Goal: Information Seeking & Learning: Learn about a topic

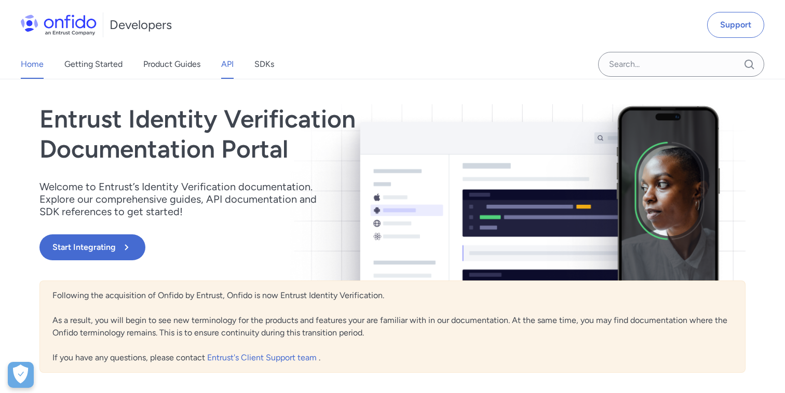
click at [228, 71] on link "API" at bounding box center [227, 64] width 12 height 29
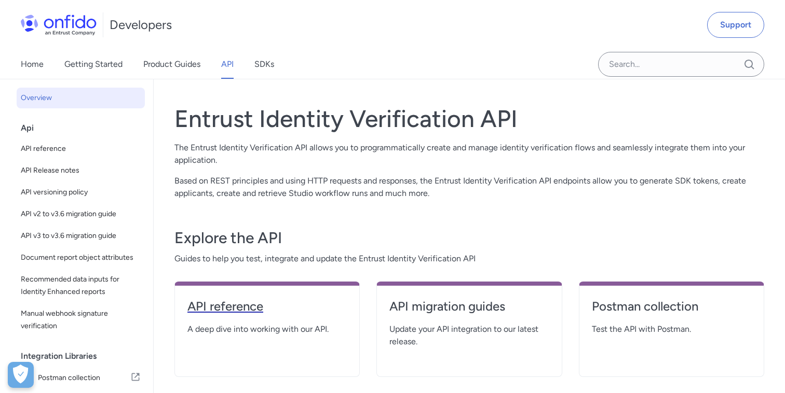
click at [207, 312] on h4 "API reference" at bounding box center [266, 306] width 159 height 17
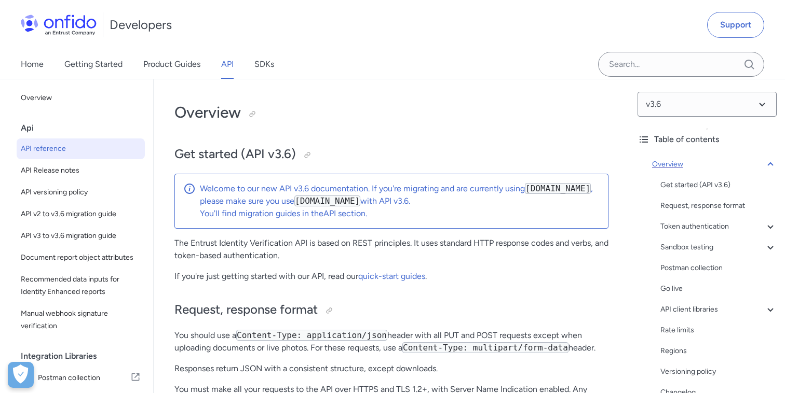
click at [770, 164] on icon at bounding box center [770, 164] width 6 height 4
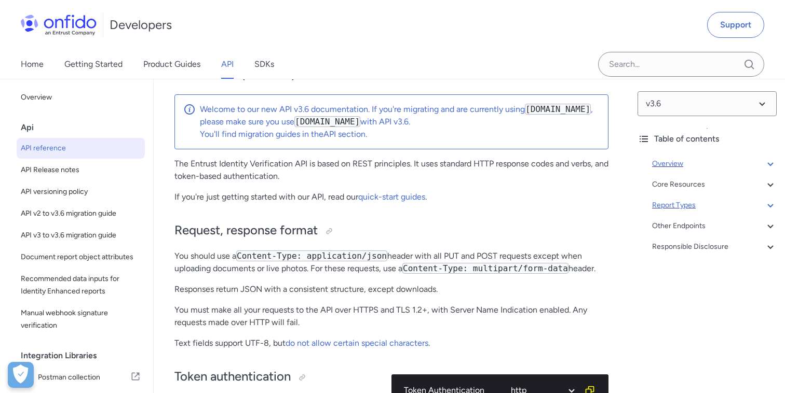
click at [772, 203] on icon at bounding box center [770, 205] width 12 height 12
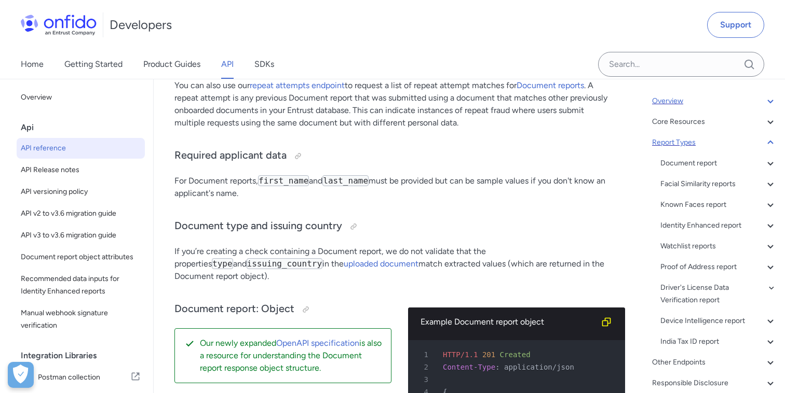
scroll to position [63, 0]
click at [711, 167] on div "Document report" at bounding box center [718, 163] width 116 height 12
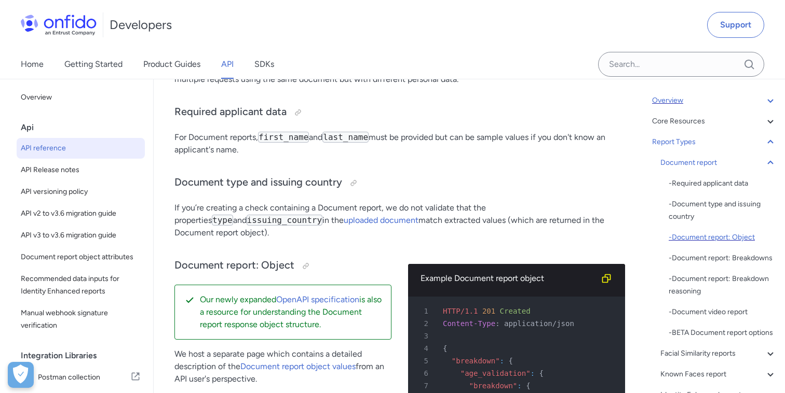
click at [693, 234] on div "- Document report: Object" at bounding box center [723, 238] width 108 height 12
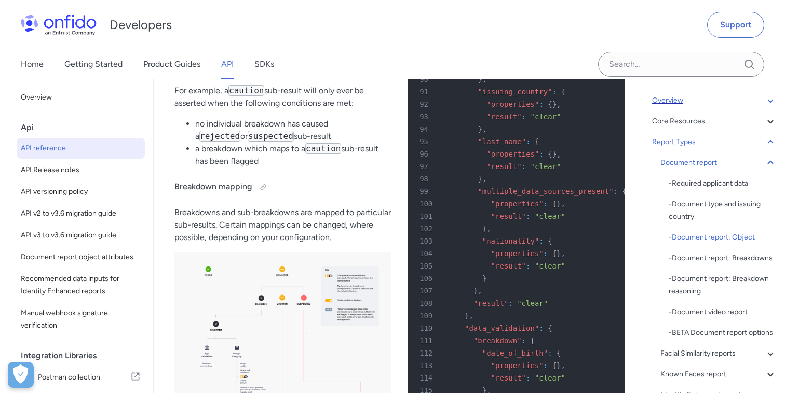
scroll to position [44388, 0]
click at [770, 161] on icon at bounding box center [770, 163] width 6 height 4
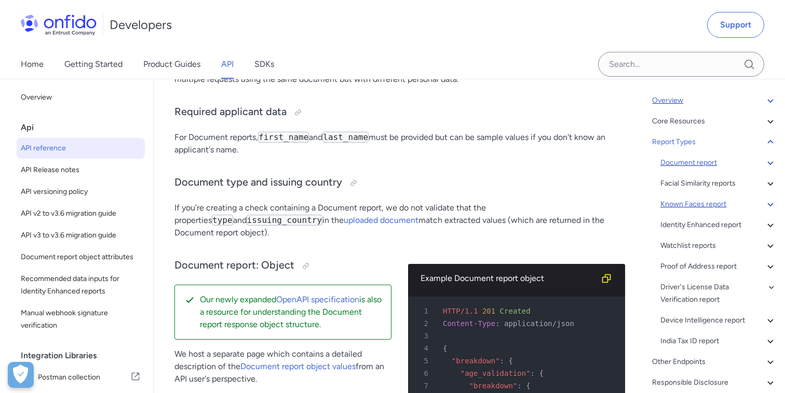
click at [719, 202] on div "Known Faces report" at bounding box center [718, 204] width 116 height 12
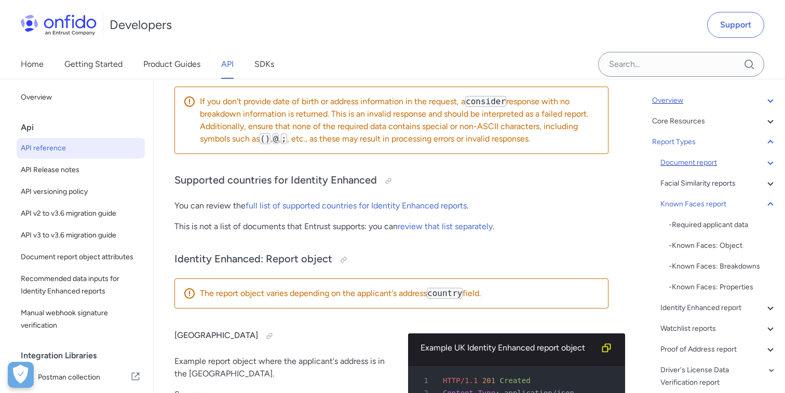
scroll to position [67220, 0]
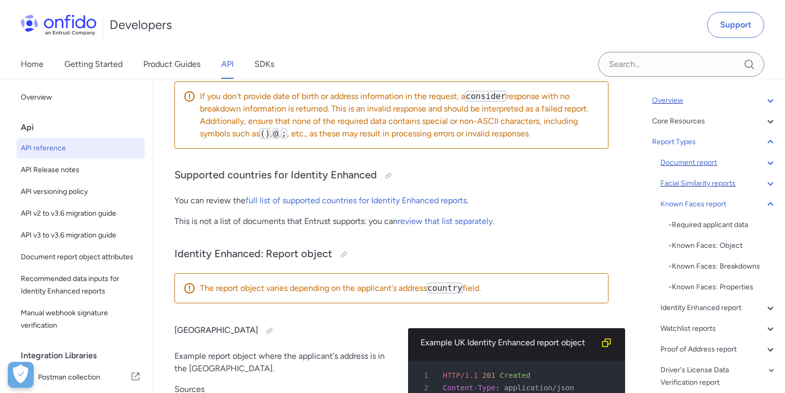
click at [768, 182] on icon at bounding box center [770, 184] width 12 height 12
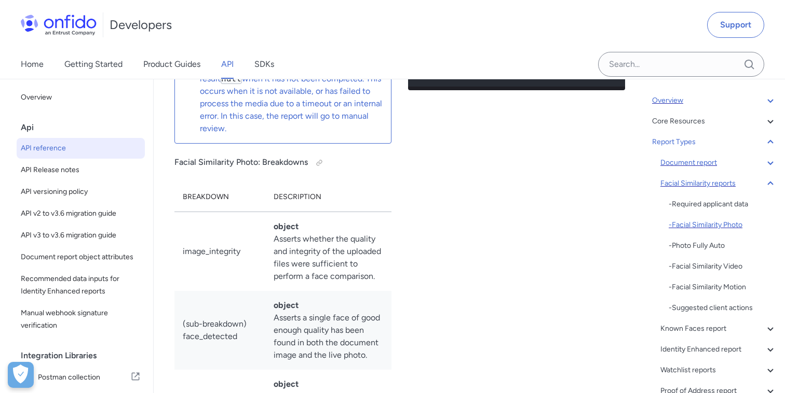
click at [727, 226] on div "- Facial Similarity Photo" at bounding box center [723, 225] width 108 height 12
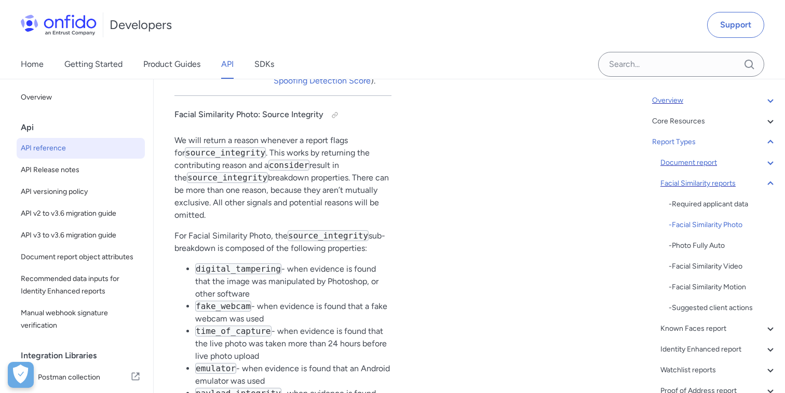
scroll to position [55667, 0]
drag, startPoint x: 474, startPoint y: 255, endPoint x: 537, endPoint y: 269, distance: 64.4
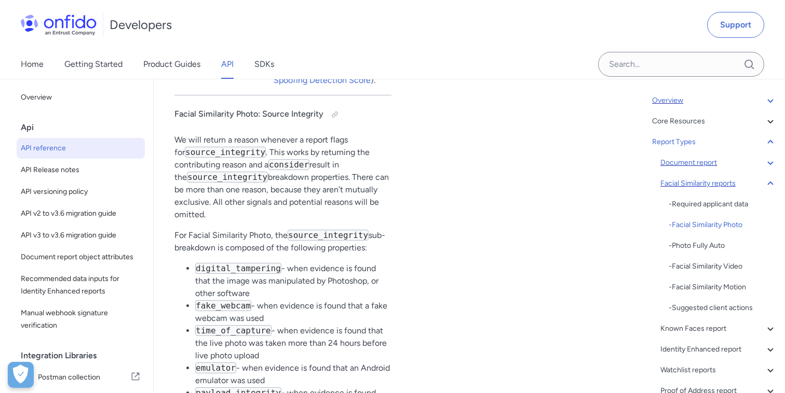
drag, startPoint x: 477, startPoint y: 258, endPoint x: 555, endPoint y: 265, distance: 78.7
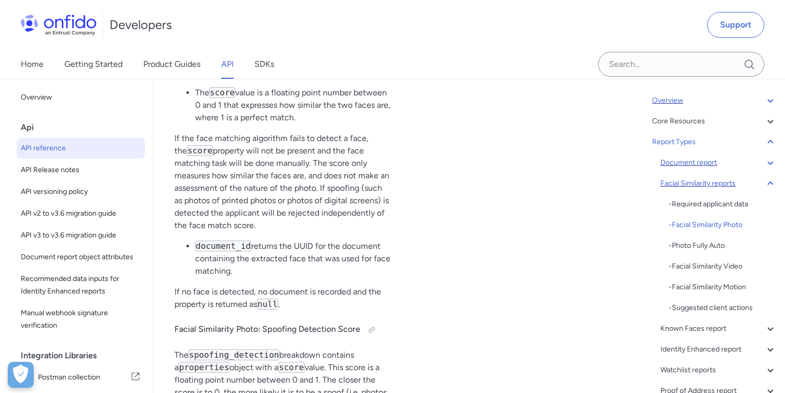
scroll to position [56216, 0]
click at [699, 247] on div "- Photo Fully Auto" at bounding box center [723, 246] width 108 height 12
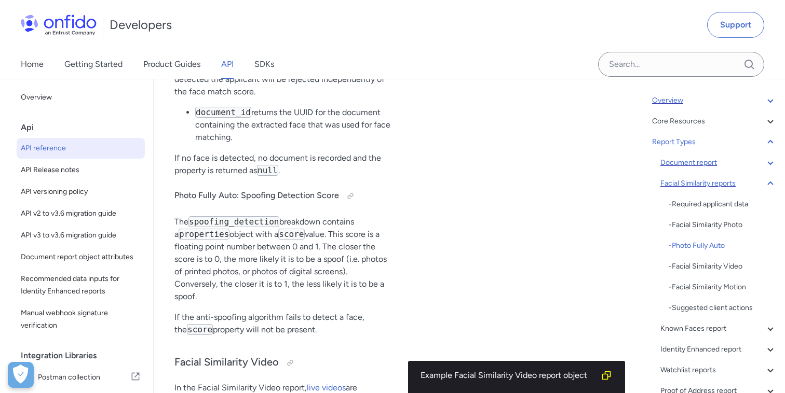
scroll to position [58604, 0]
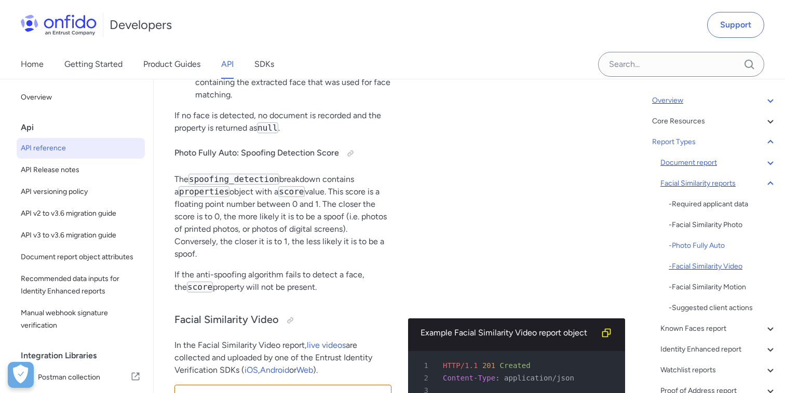
click at [746, 268] on div "- Facial Similarity Video" at bounding box center [723, 267] width 108 height 12
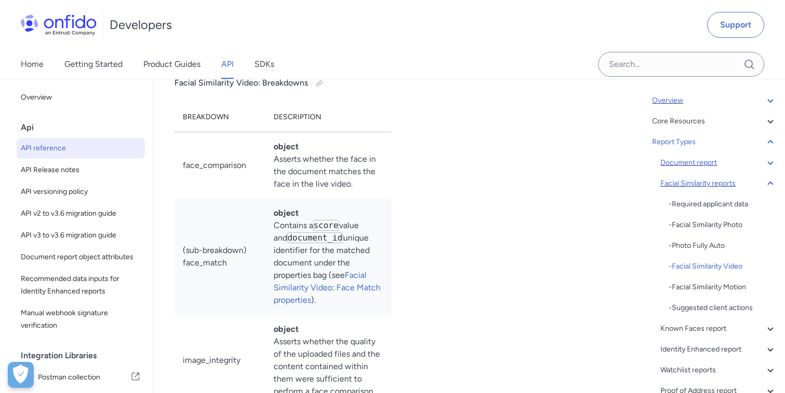
scroll to position [60683, 0]
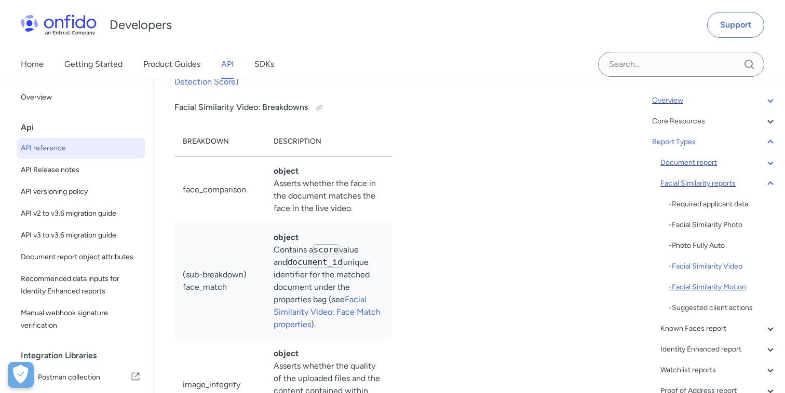
click at [720, 284] on div "- Facial Similarity Motion" at bounding box center [723, 287] width 108 height 12
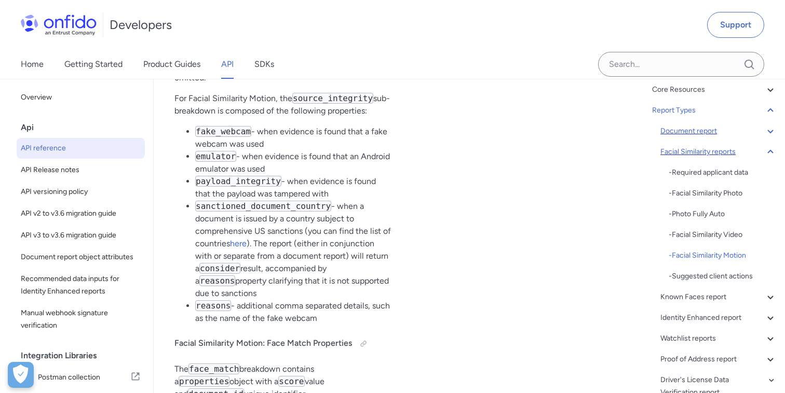
scroll to position [64068, 0]
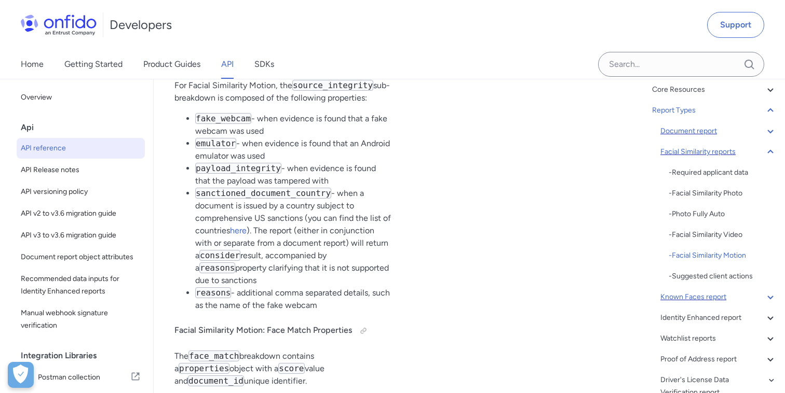
click at [714, 296] on div "Known Faces report" at bounding box center [718, 297] width 116 height 12
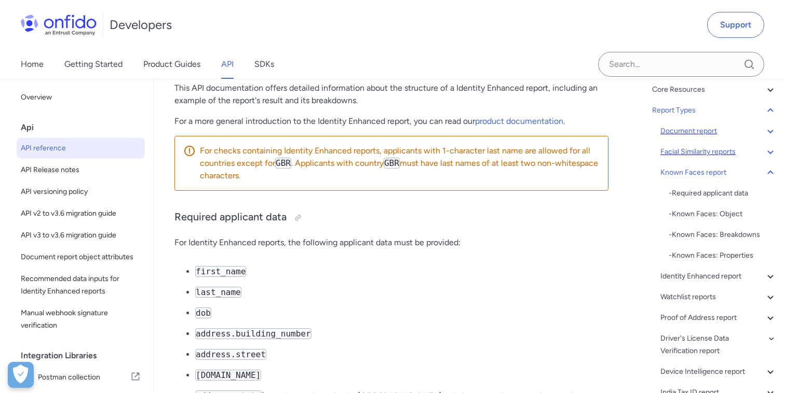
scroll to position [66690, 0]
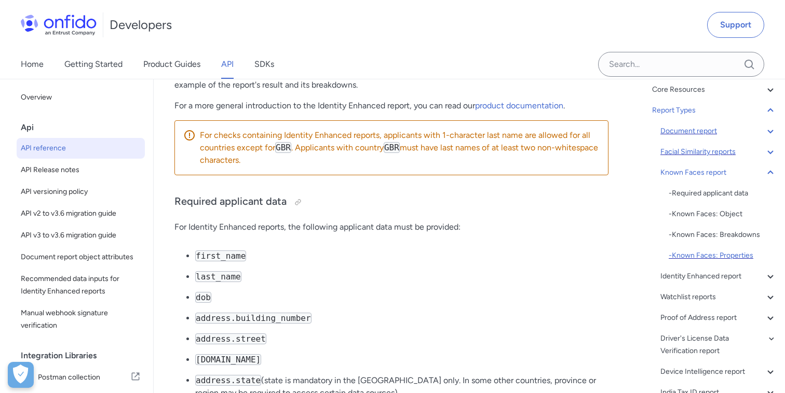
click at [690, 252] on div "- Known Faces: Properties" at bounding box center [723, 256] width 108 height 12
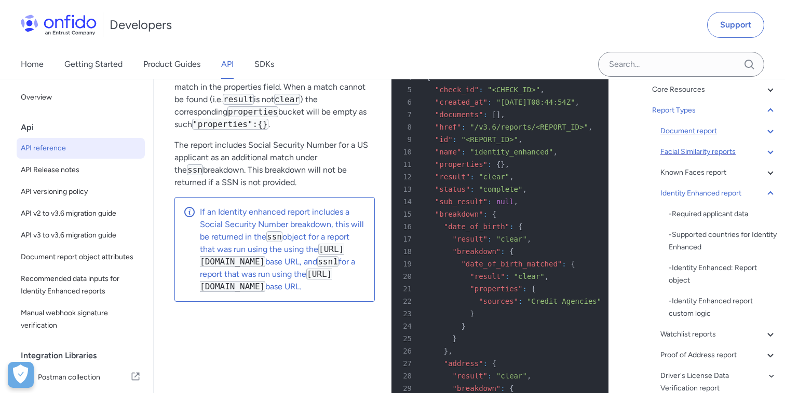
scroll to position [68526, 0]
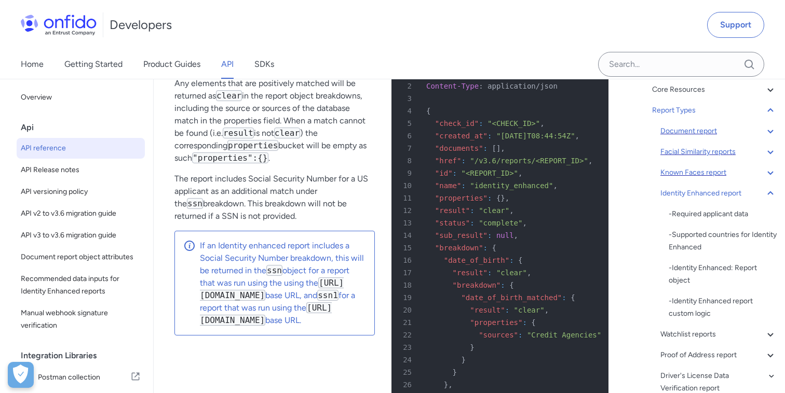
click at [701, 175] on div "Known Faces report" at bounding box center [718, 173] width 116 height 12
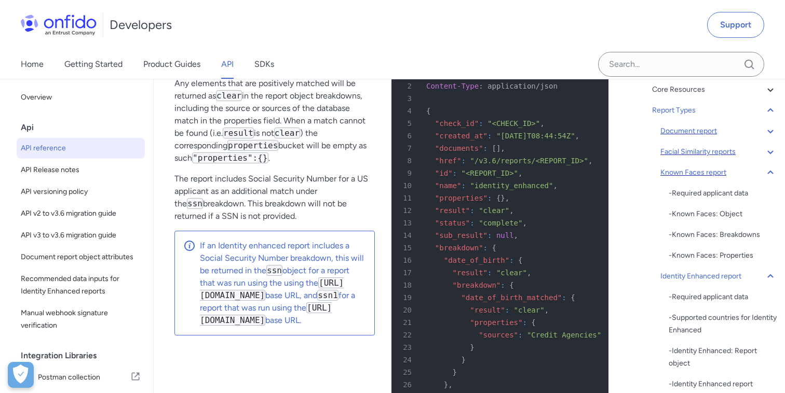
scroll to position [66649, 0]
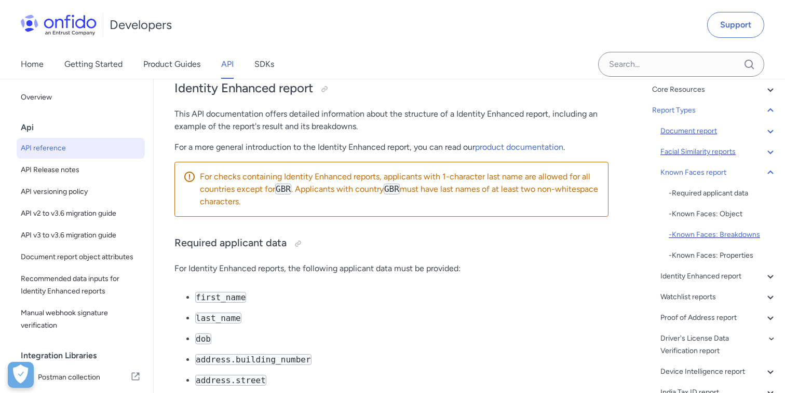
click at [702, 230] on div "- Known Faces: Breakdowns" at bounding box center [723, 235] width 108 height 12
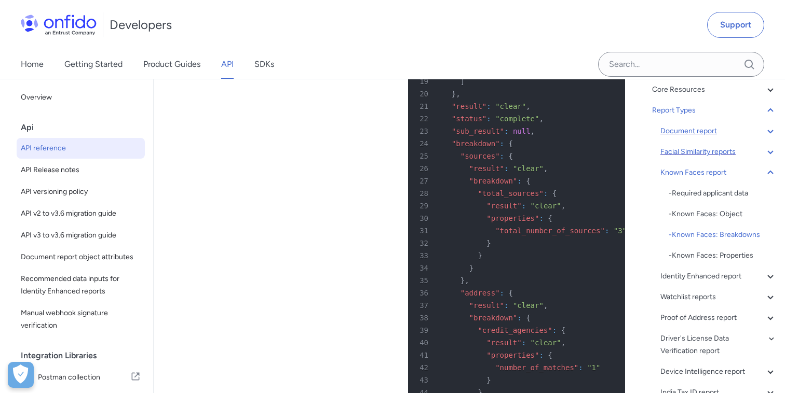
scroll to position [67731, 0]
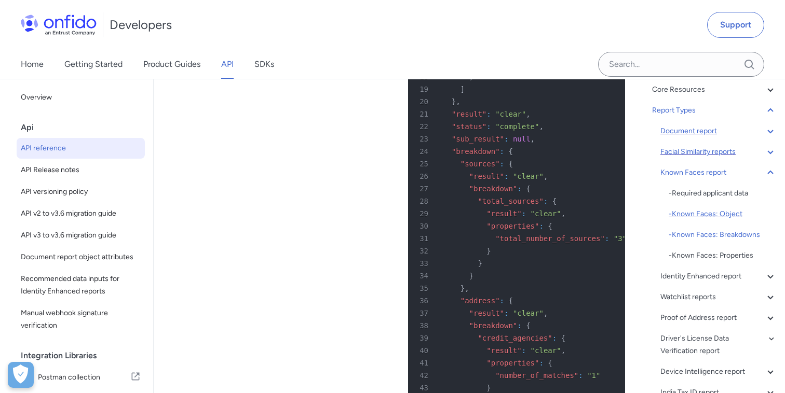
click at [703, 217] on div "- Known Faces: Object" at bounding box center [723, 214] width 108 height 12
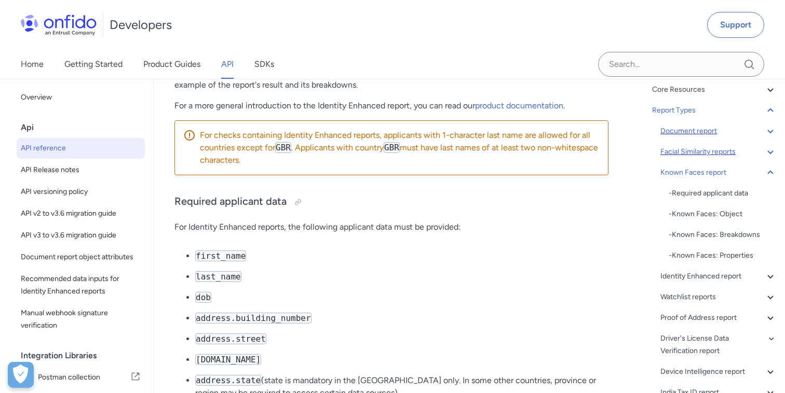
scroll to position [66709, 0]
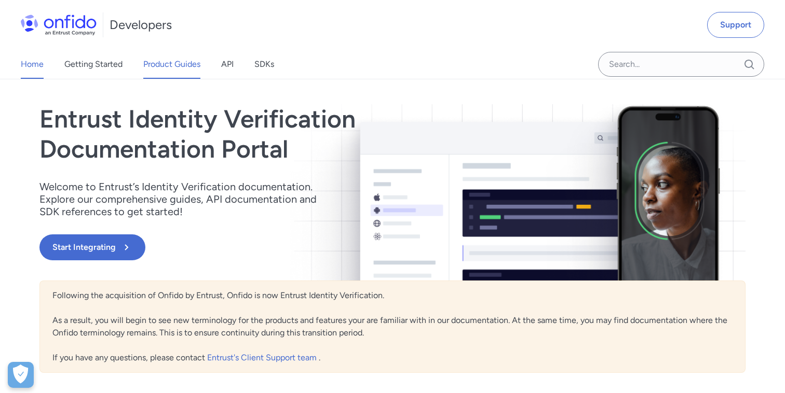
click at [174, 60] on link "Product Guides" at bounding box center [171, 64] width 57 height 29
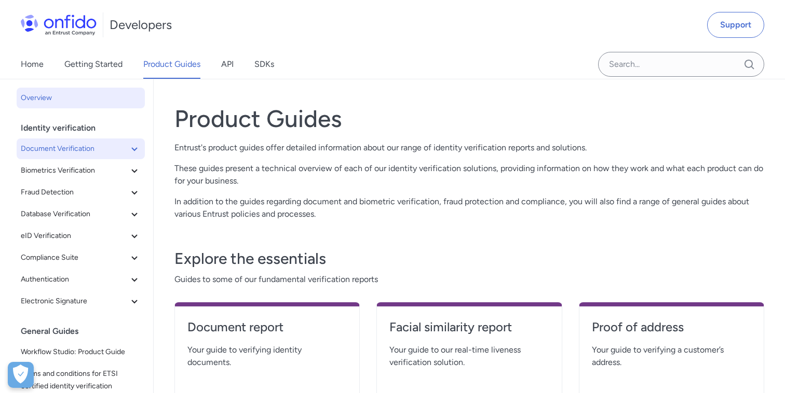
click at [129, 150] on icon at bounding box center [134, 149] width 12 height 12
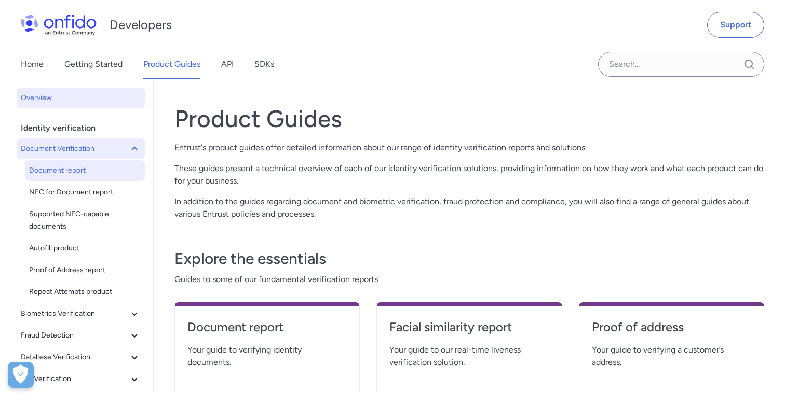
click at [79, 165] on span "Document report" at bounding box center [85, 171] width 112 height 12
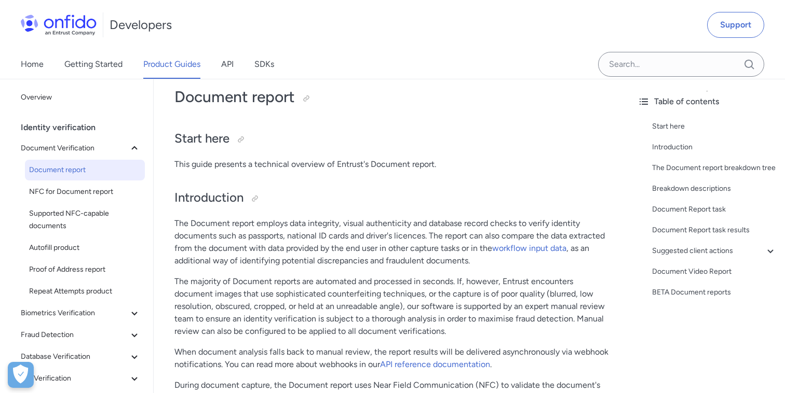
scroll to position [18, 0]
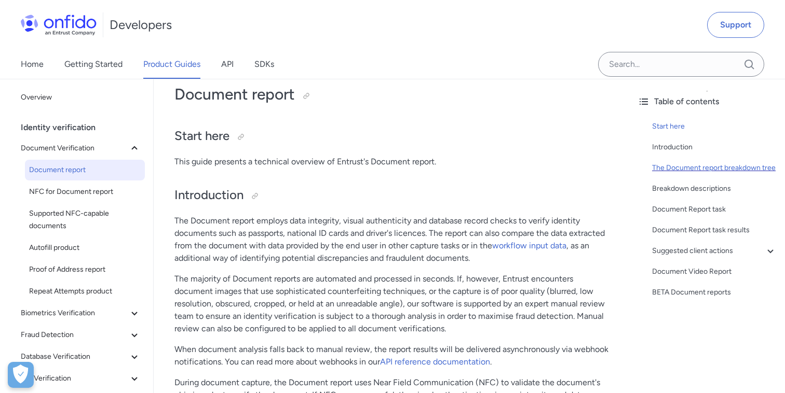
click at [672, 163] on div "The Document report breakdown tree" at bounding box center [714, 168] width 125 height 12
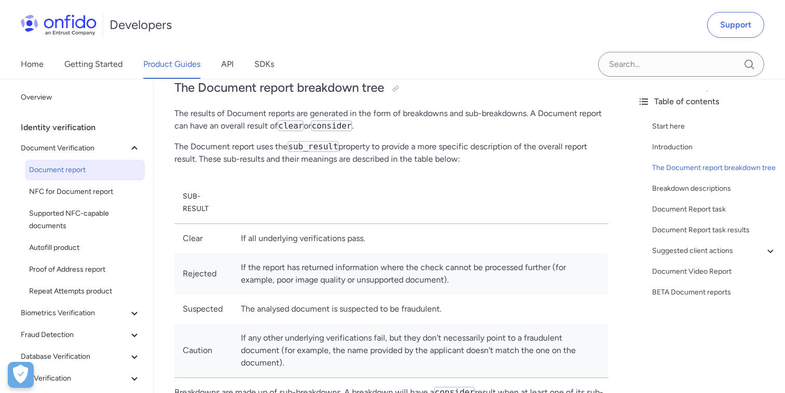
scroll to position [404, 0]
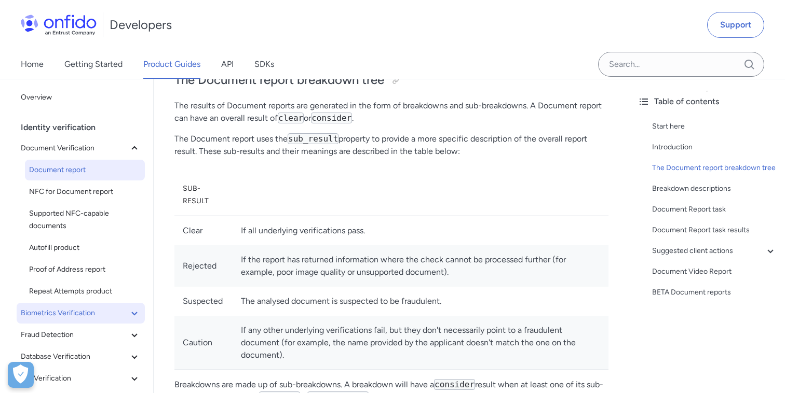
click at [138, 312] on icon at bounding box center [134, 313] width 12 height 12
click at [99, 335] on span "Facial Similarity reports" at bounding box center [85, 335] width 112 height 12
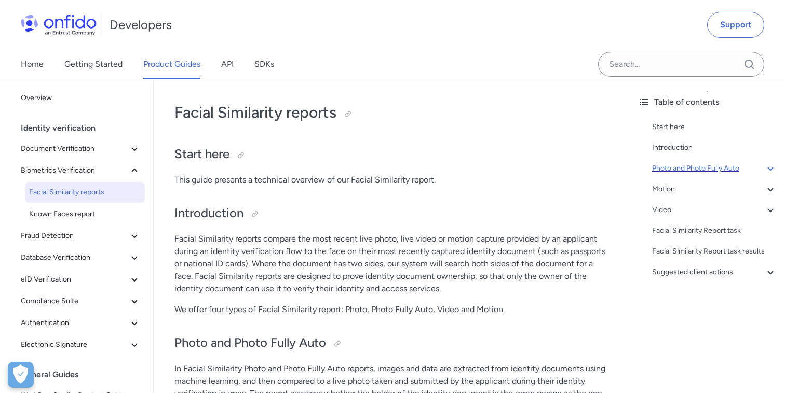
click at [687, 169] on div "Photo and Photo Fully Auto" at bounding box center [714, 168] width 125 height 12
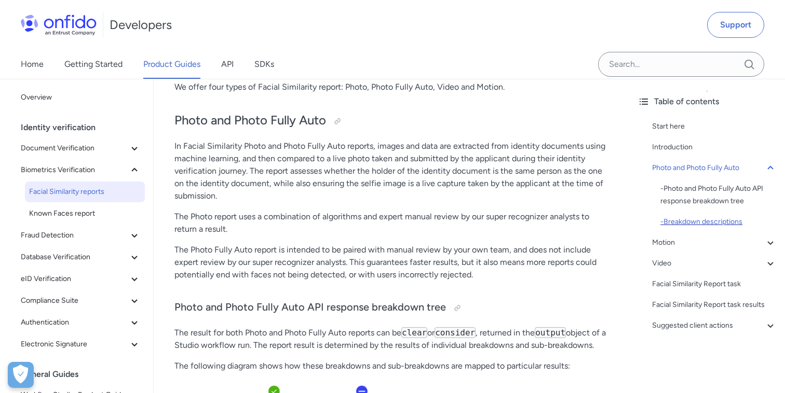
click at [684, 223] on div "- Breakdown descriptions" at bounding box center [718, 222] width 116 height 12
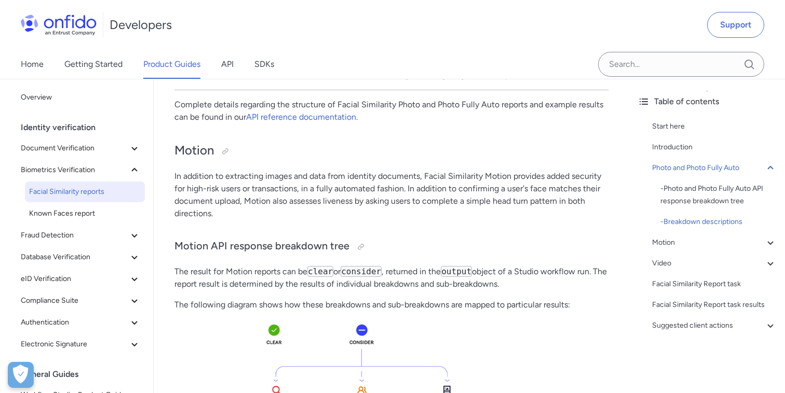
scroll to position [1182, 0]
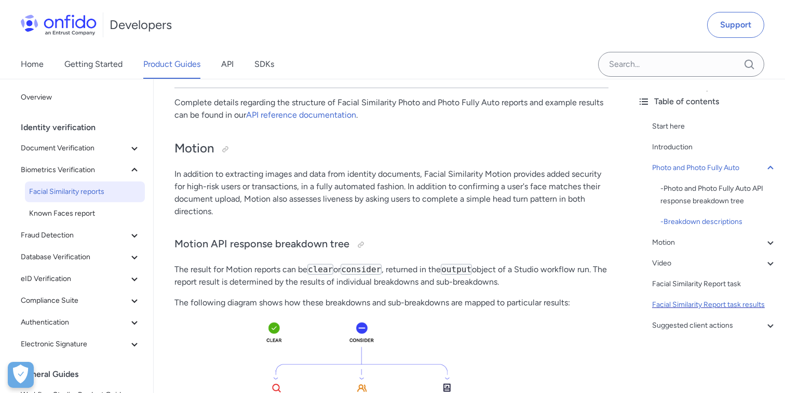
click at [693, 300] on div "Facial Similarity Report task results" at bounding box center [714, 305] width 125 height 12
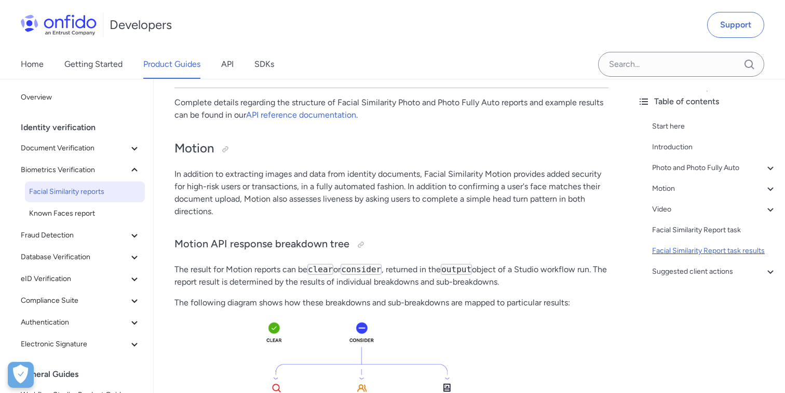
scroll to position [4704, 0]
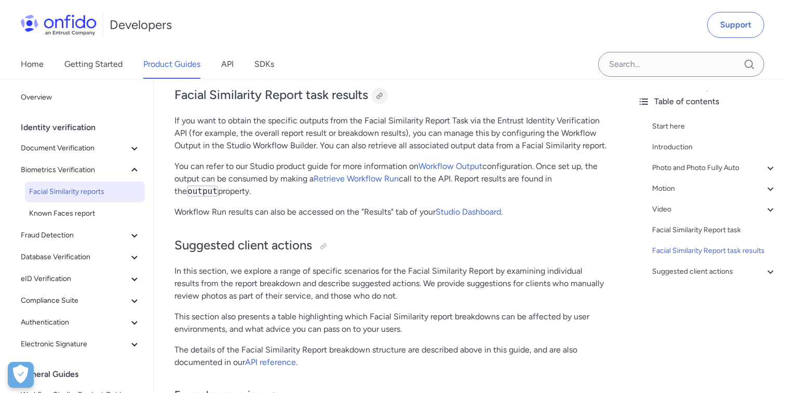
click at [383, 100] on div at bounding box center [379, 96] width 8 height 8
click at [77, 221] on link "Known Faces report" at bounding box center [85, 213] width 120 height 21
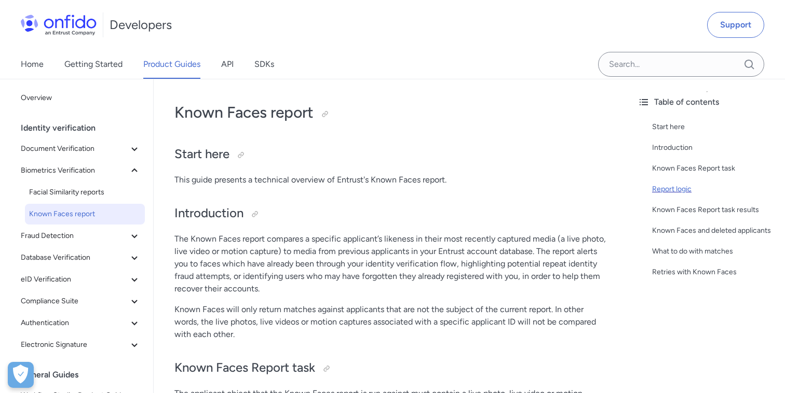
click at [653, 187] on div "Report logic" at bounding box center [714, 189] width 125 height 12
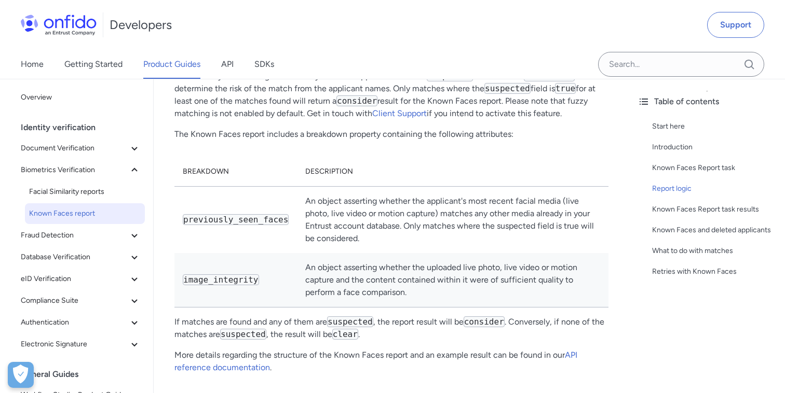
scroll to position [1114, 0]
